Goal: Information Seeking & Learning: Learn about a topic

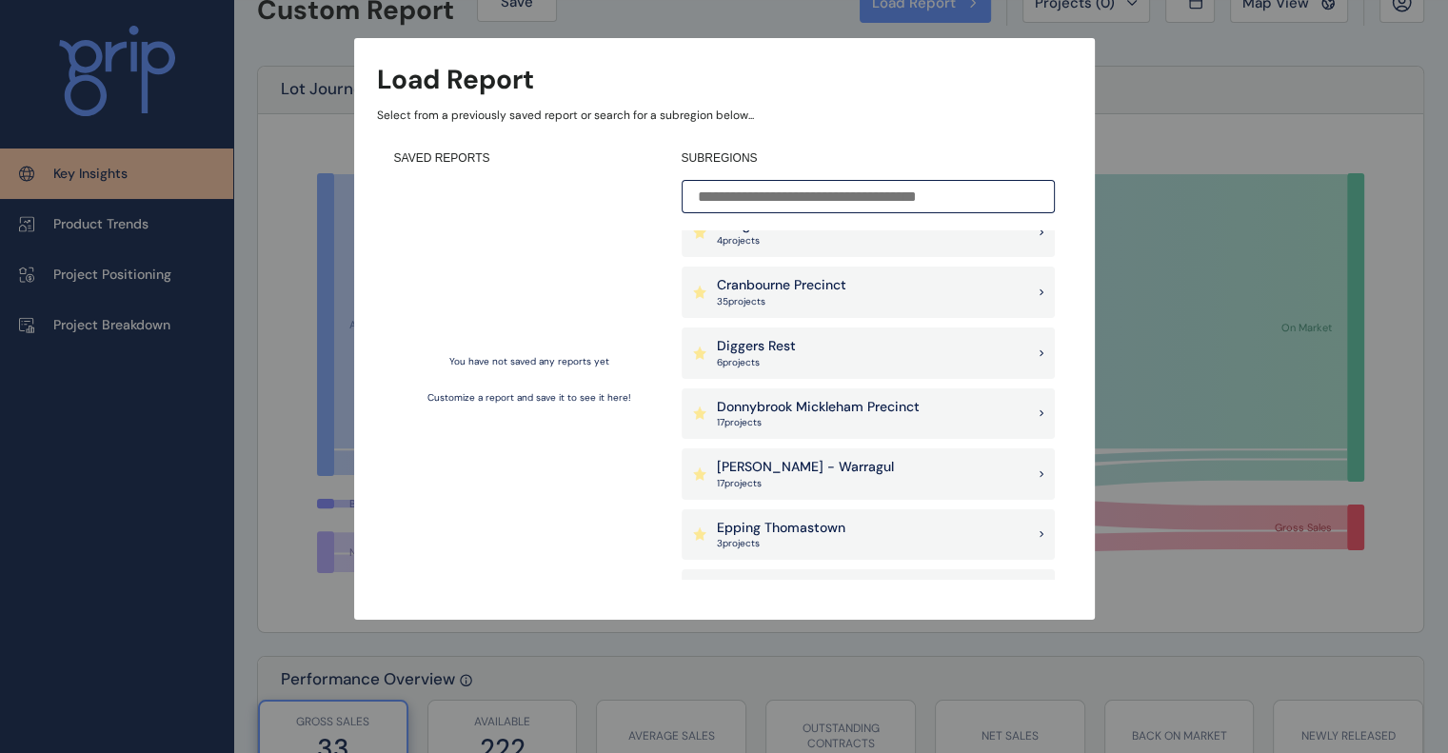
scroll to position [628, 0]
click at [798, 481] on p "17 project s" at bounding box center [805, 484] width 177 height 13
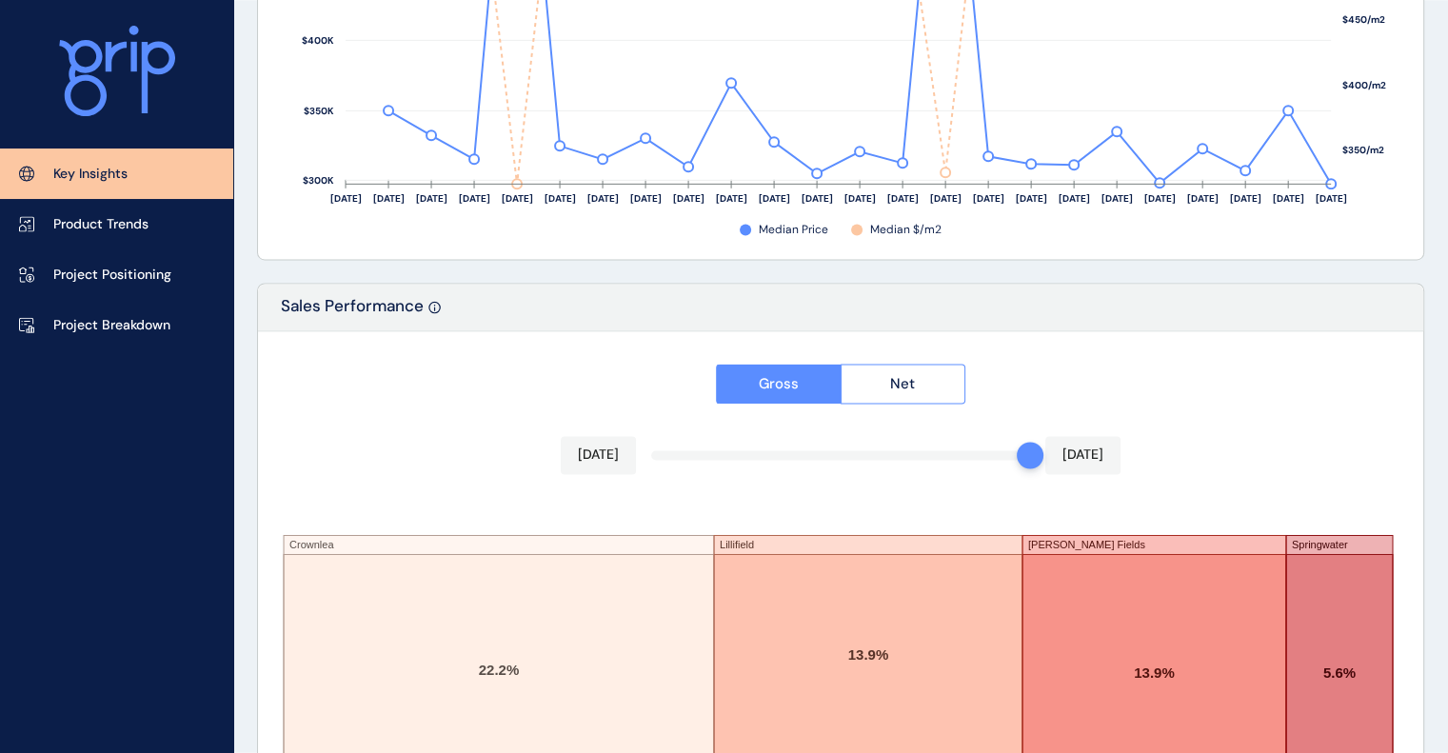
scroll to position [3251, 0]
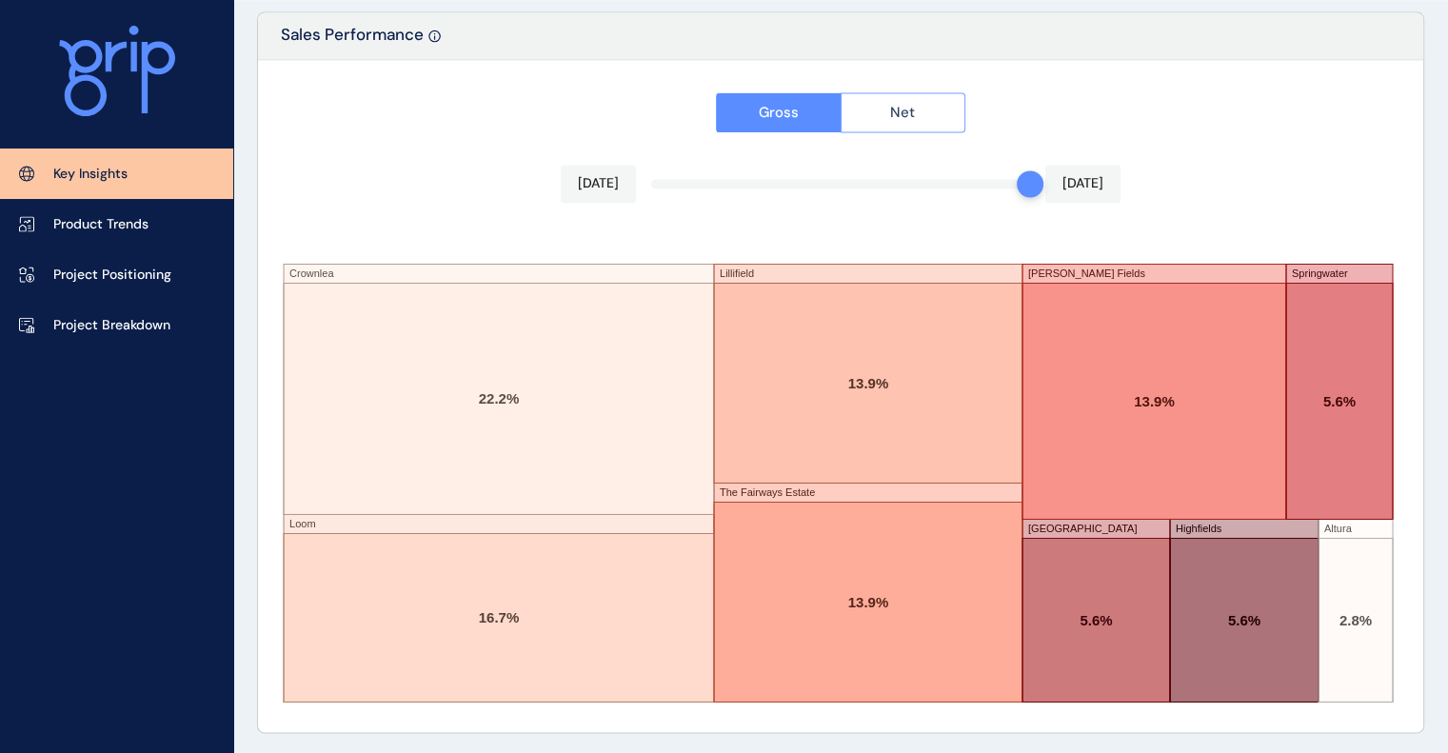
click at [921, 116] on button "Net" at bounding box center [903, 112] width 126 height 40
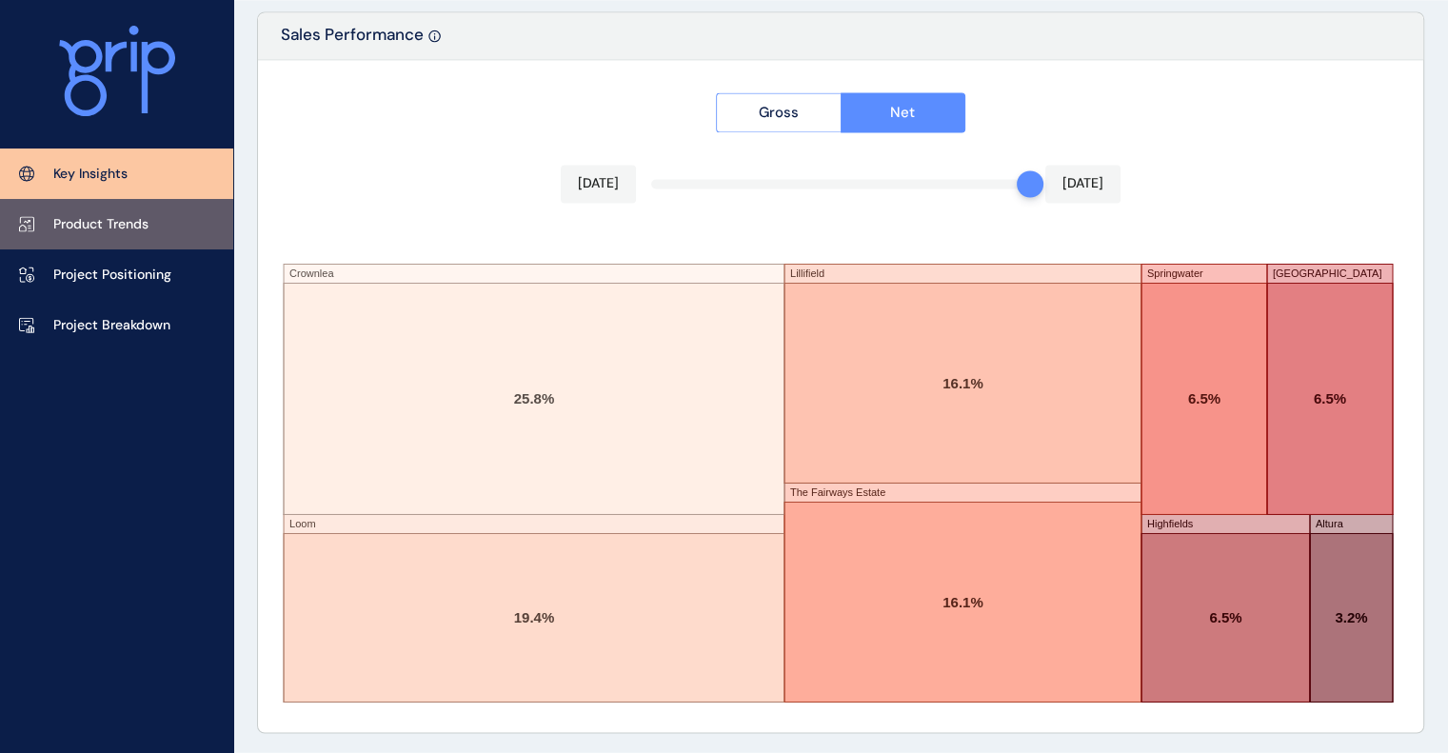
click at [91, 216] on p "Product Trends" at bounding box center [100, 224] width 95 height 19
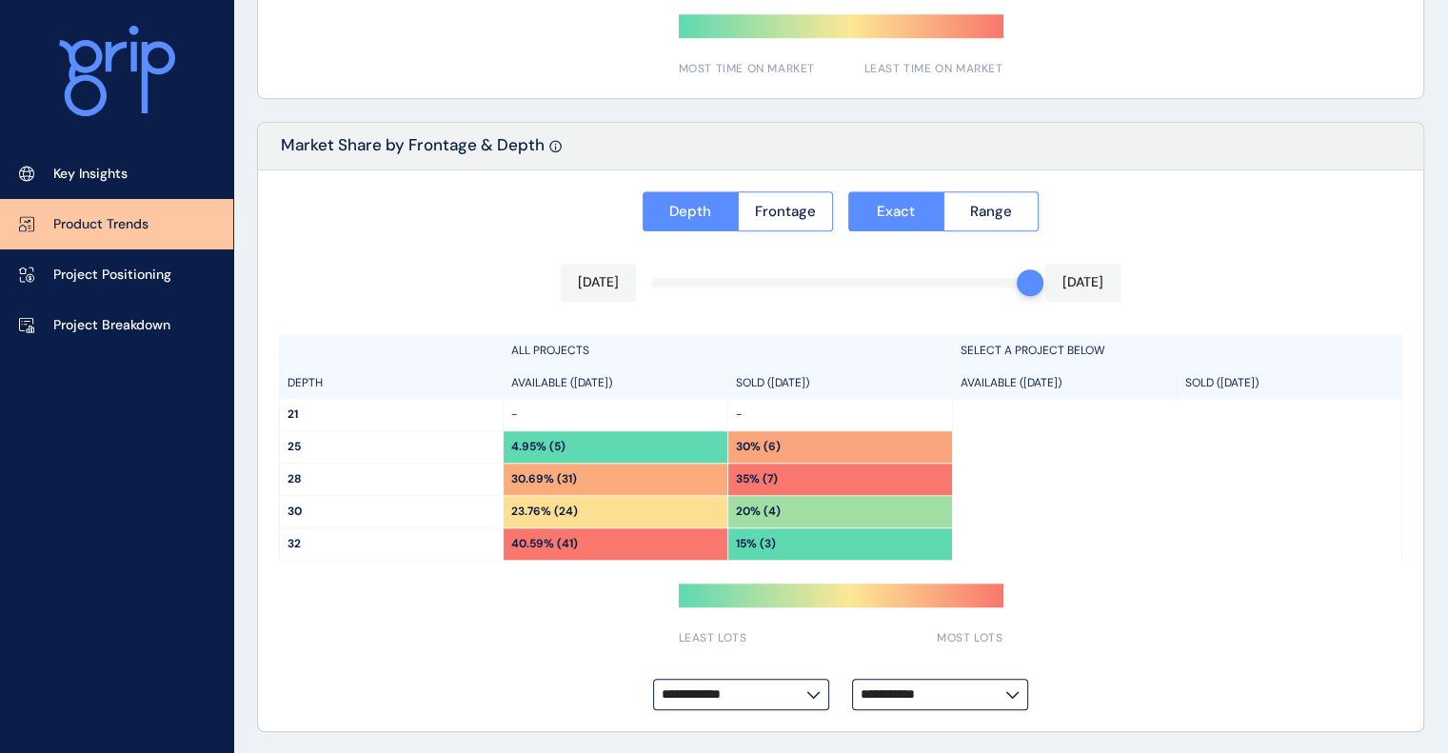
type input "*********"
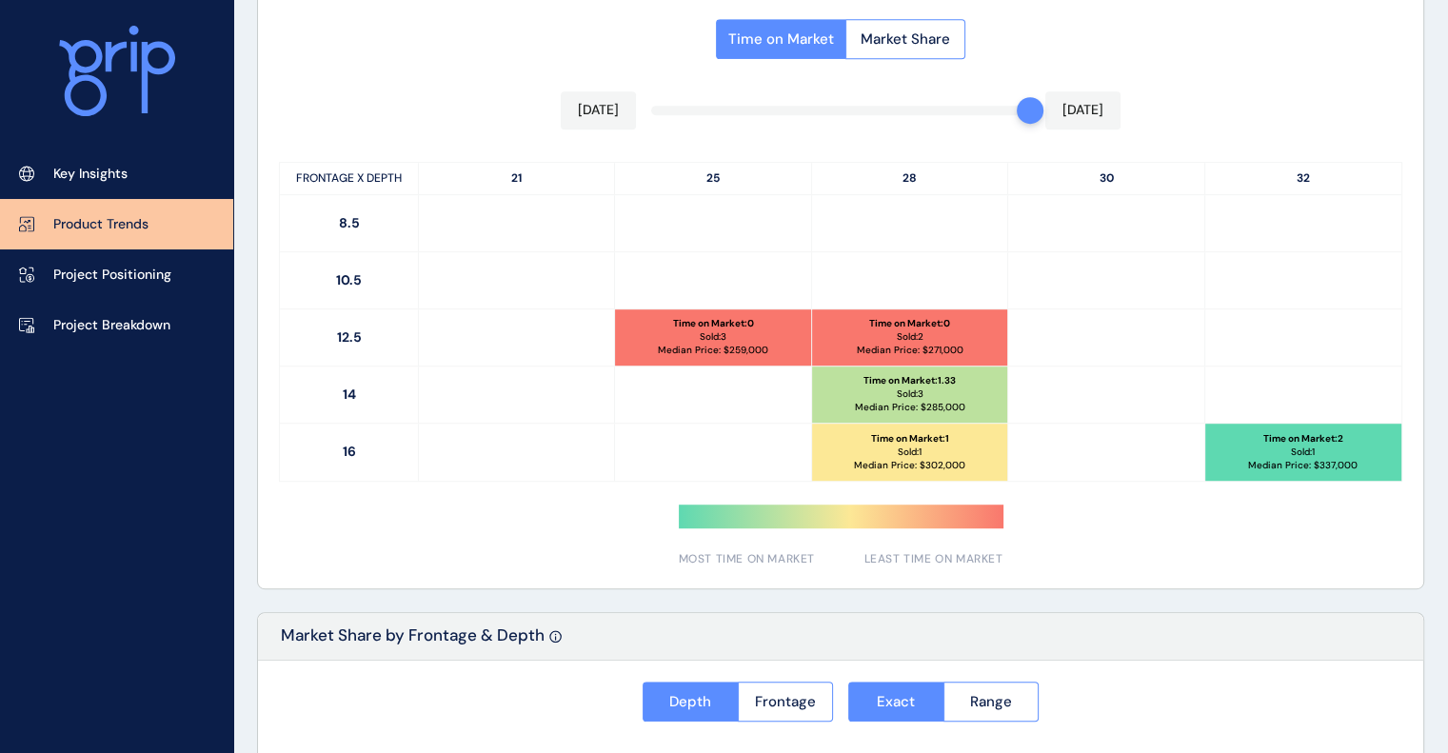
scroll to position [981, 0]
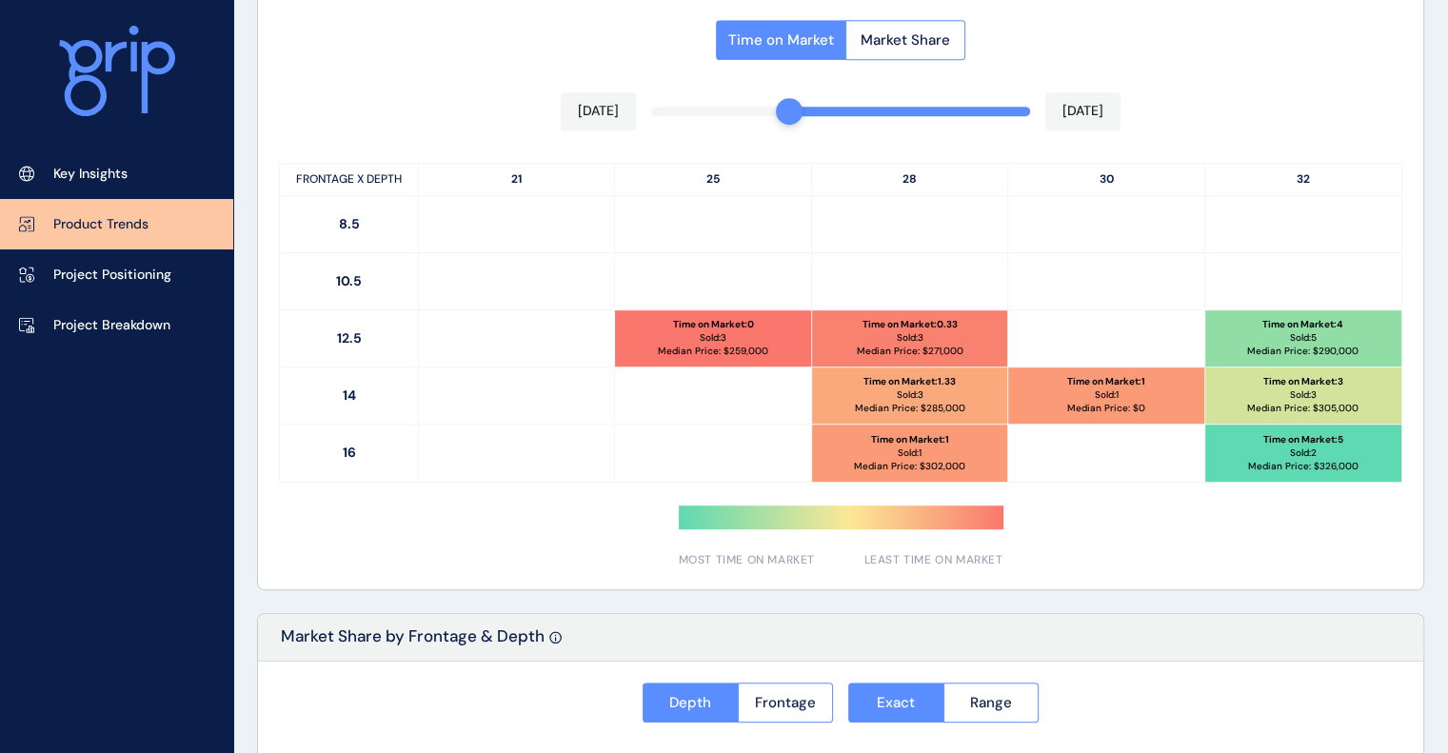
drag, startPoint x: 1024, startPoint y: 106, endPoint x: 794, endPoint y: 117, distance: 230.6
click at [794, 117] on div at bounding box center [789, 111] width 27 height 27
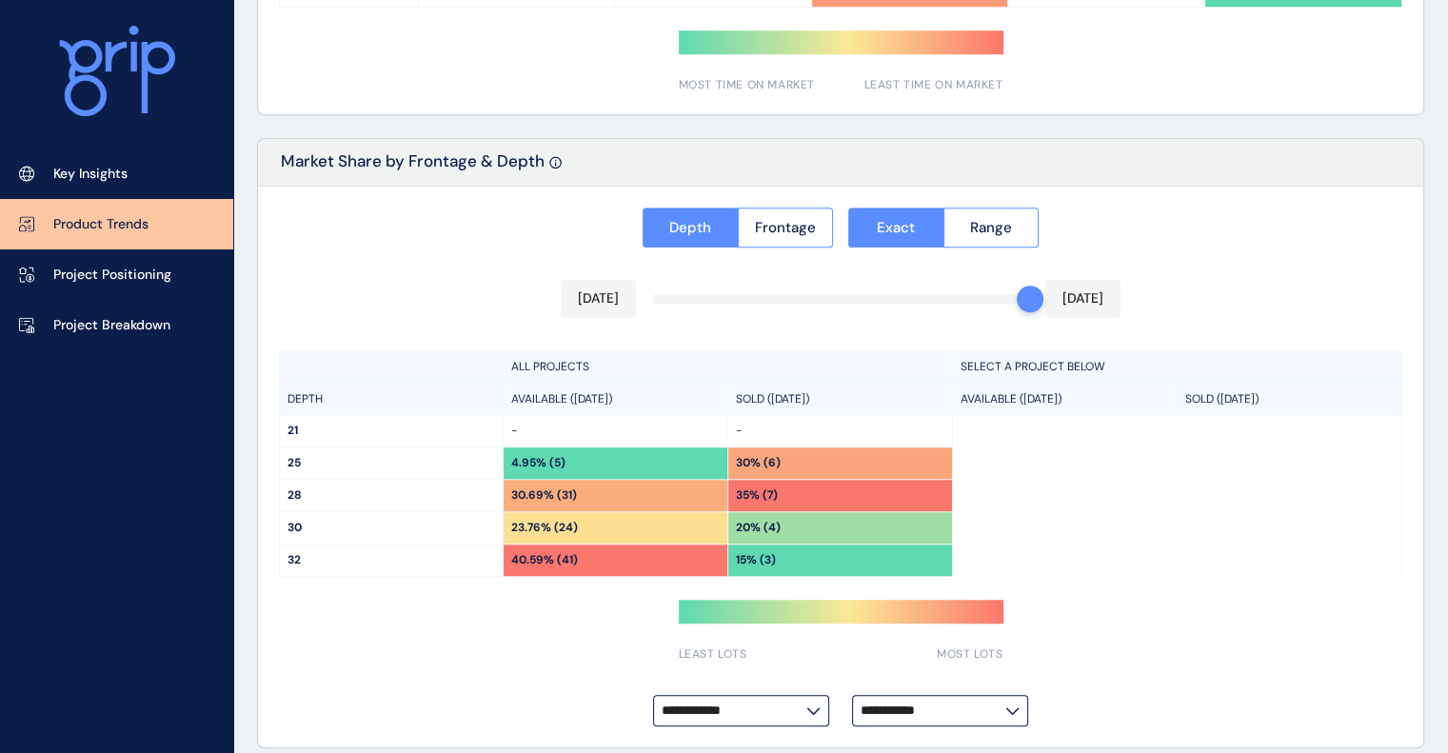
scroll to position [1473, 0]
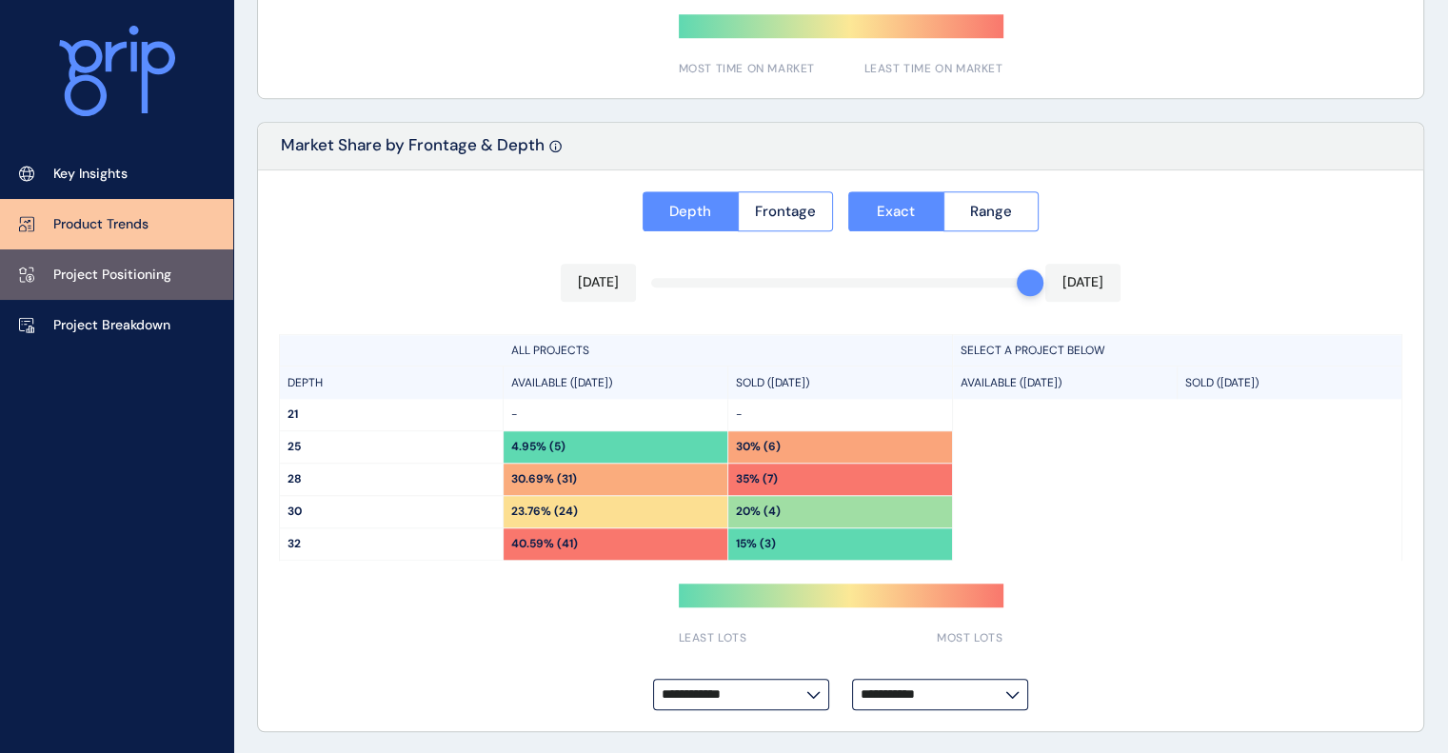
click at [144, 266] on p "Project Positioning" at bounding box center [112, 275] width 118 height 19
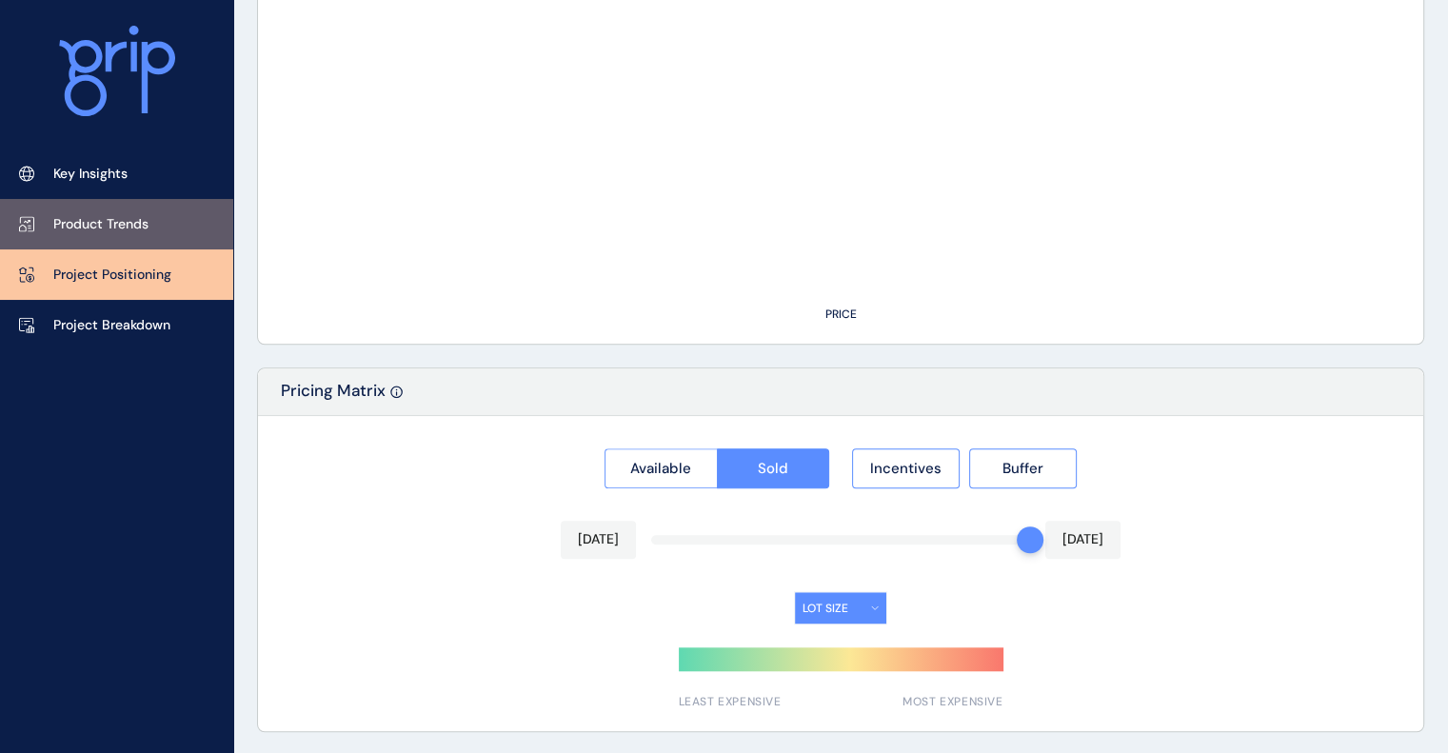
type input "********"
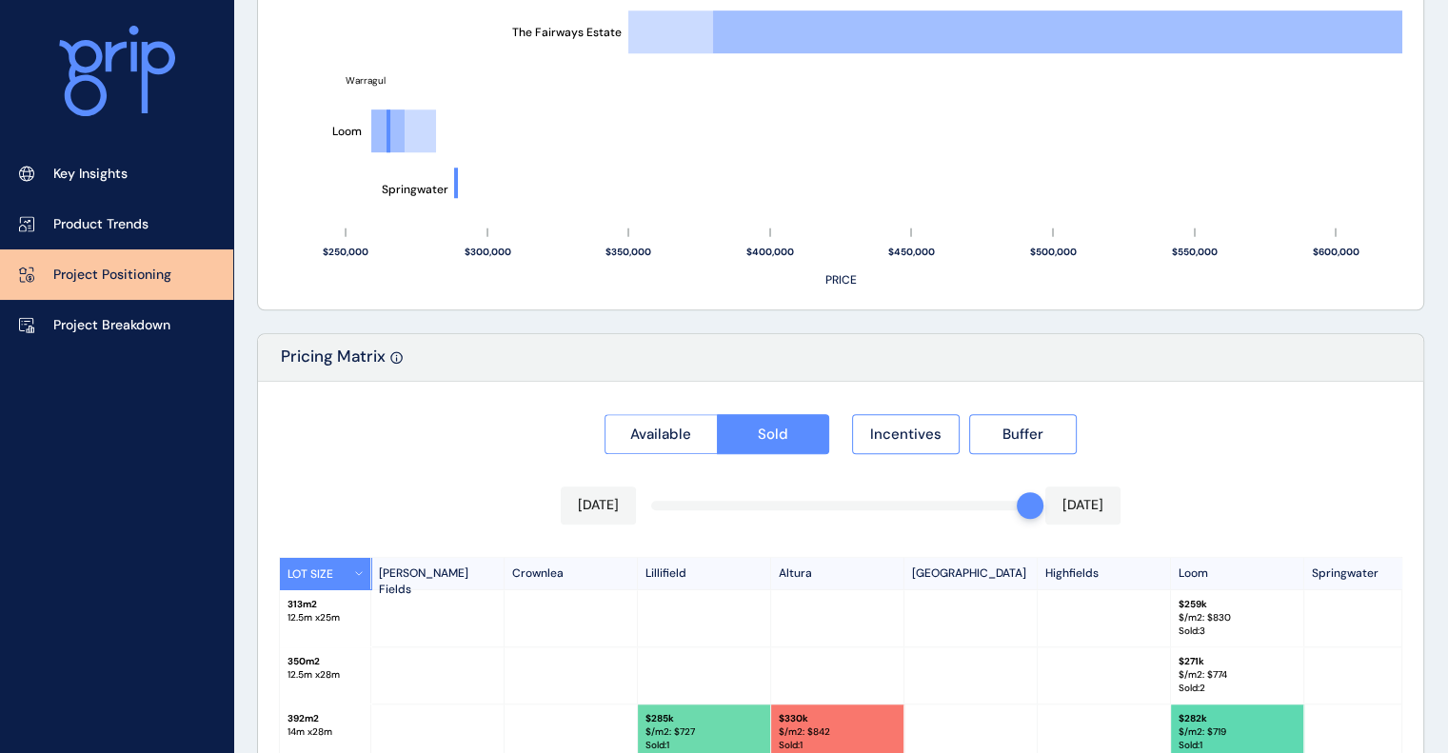
scroll to position [1729, 0]
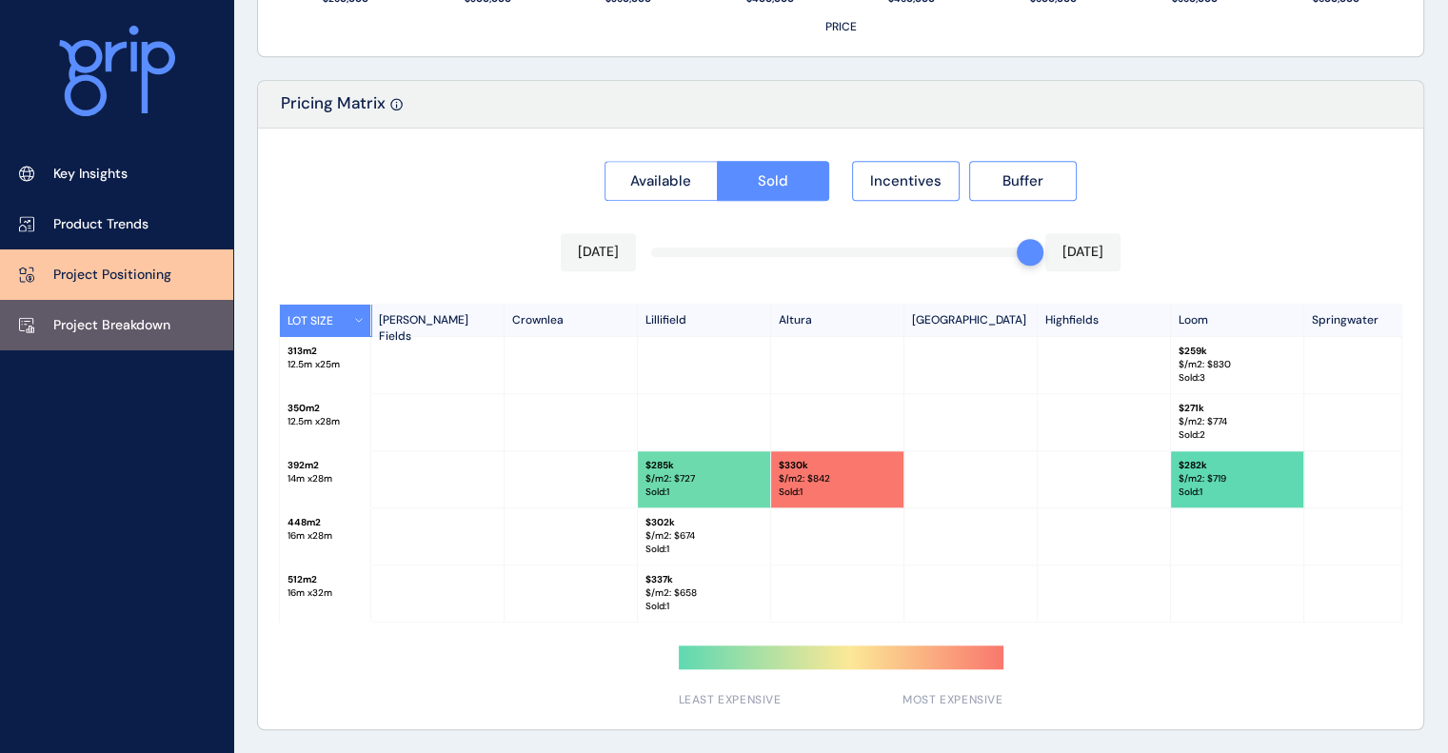
click at [188, 311] on link "Project Breakdown" at bounding box center [116, 325] width 233 height 50
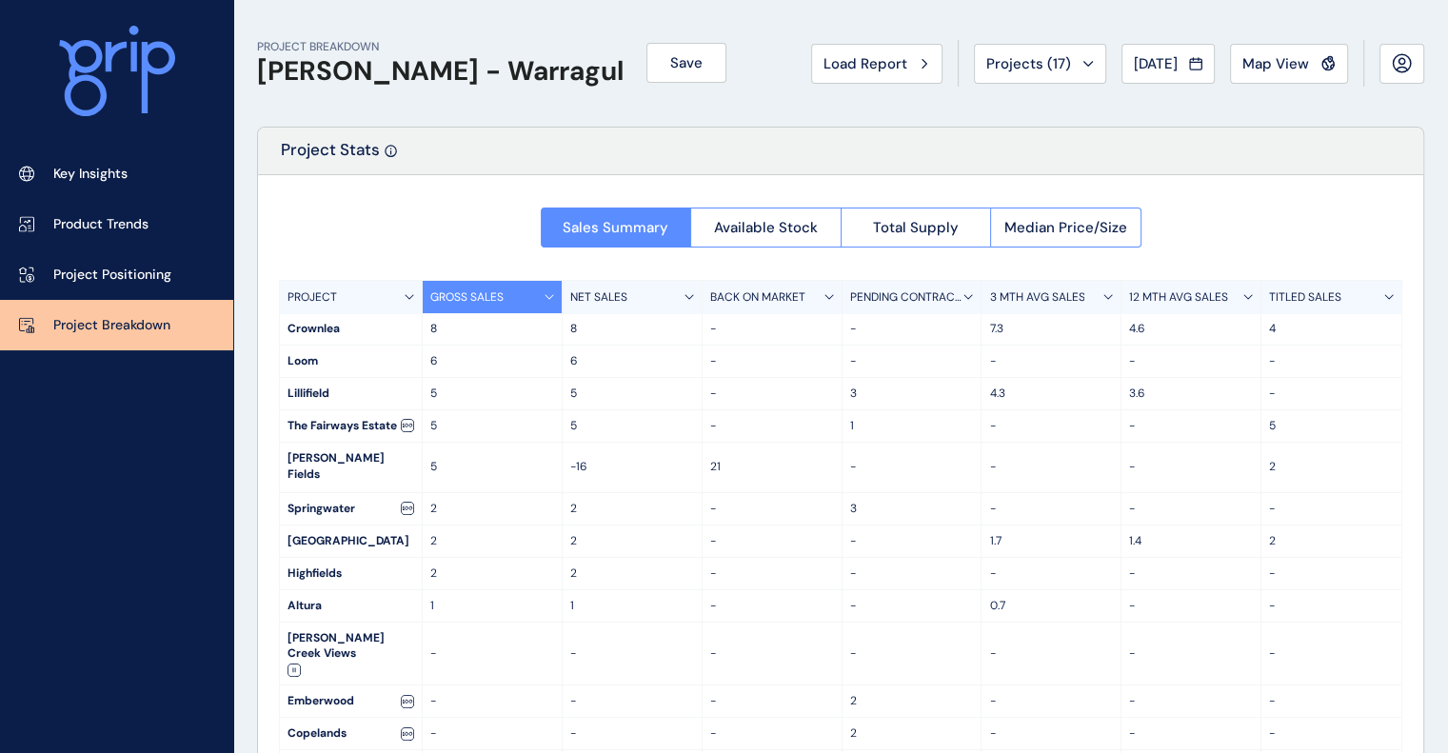
click at [1306, 297] on p "TITLED SALES" at bounding box center [1305, 297] width 72 height 16
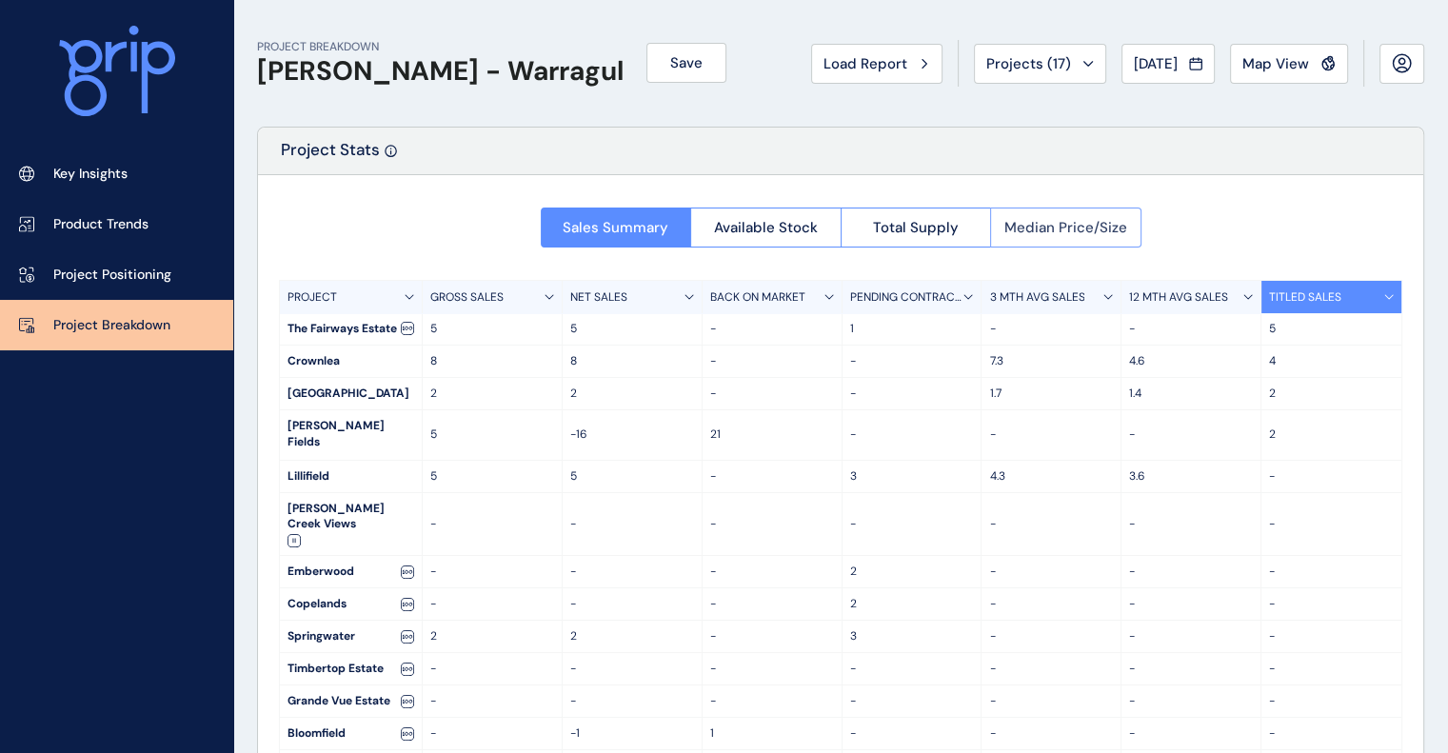
click at [1068, 225] on span "Median Price/Size" at bounding box center [1065, 227] width 123 height 19
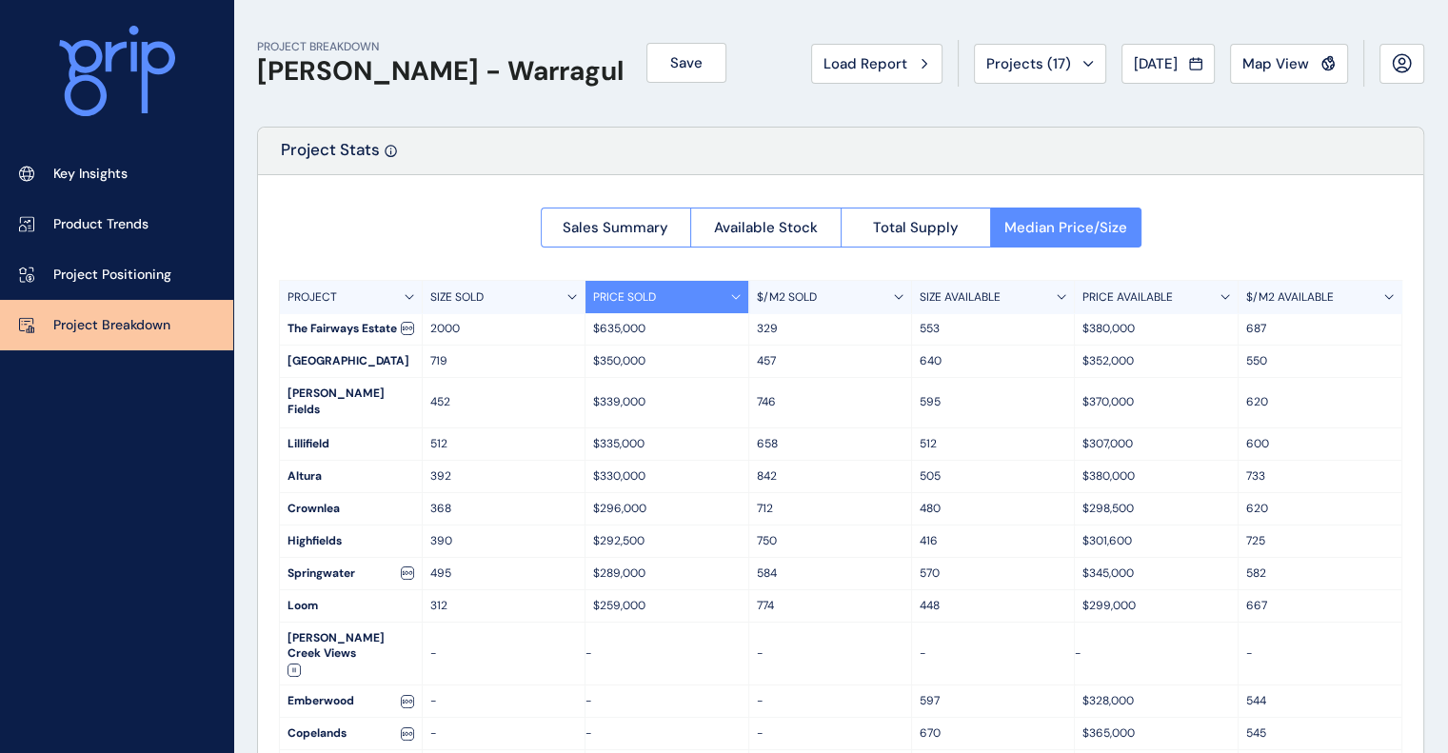
click at [1281, 292] on p "$/M2 AVAILABLE" at bounding box center [1290, 297] width 88 height 16
